Goal: Register for event/course

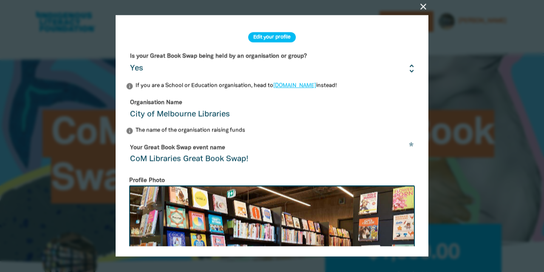
select select "Yes"
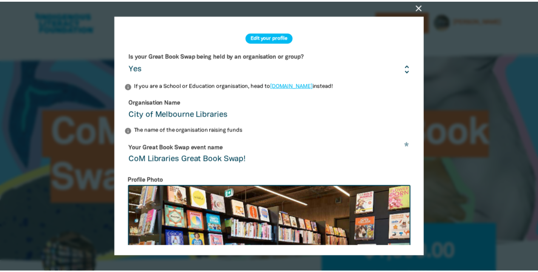
scroll to position [54, 0]
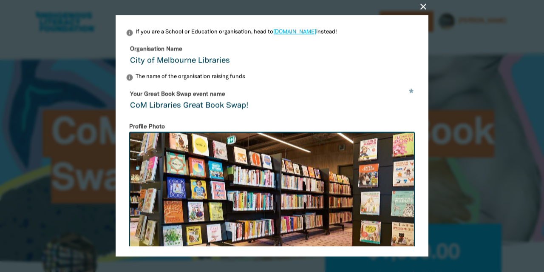
click at [420, 7] on icon "close" at bounding box center [423, 7] width 10 height 10
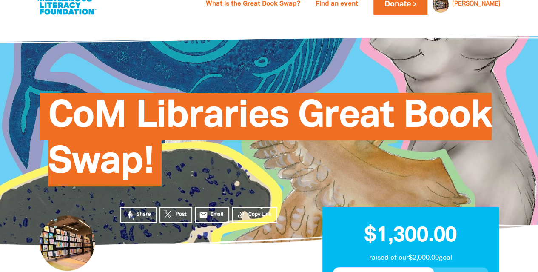
scroll to position [16, 0]
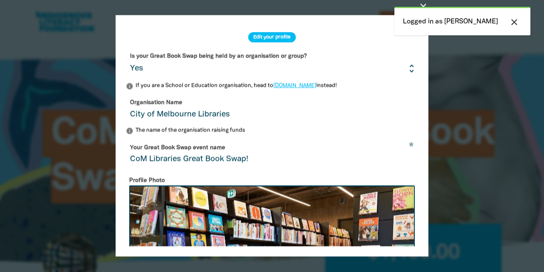
select select "Yes"
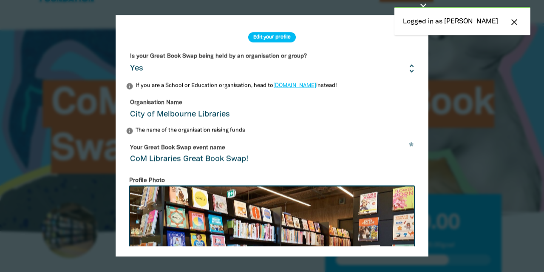
click at [518, 21] on icon "close" at bounding box center [514, 22] width 10 height 10
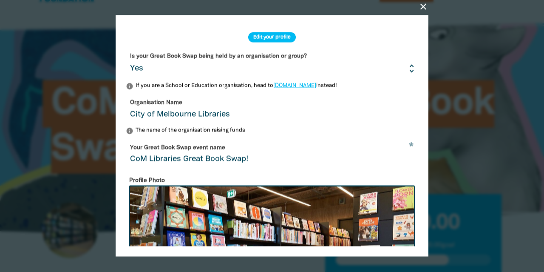
click at [420, 5] on icon "close" at bounding box center [423, 7] width 10 height 10
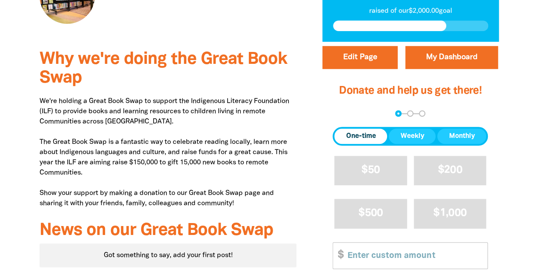
scroll to position [266, 0]
